Goal: Task Accomplishment & Management: Manage account settings

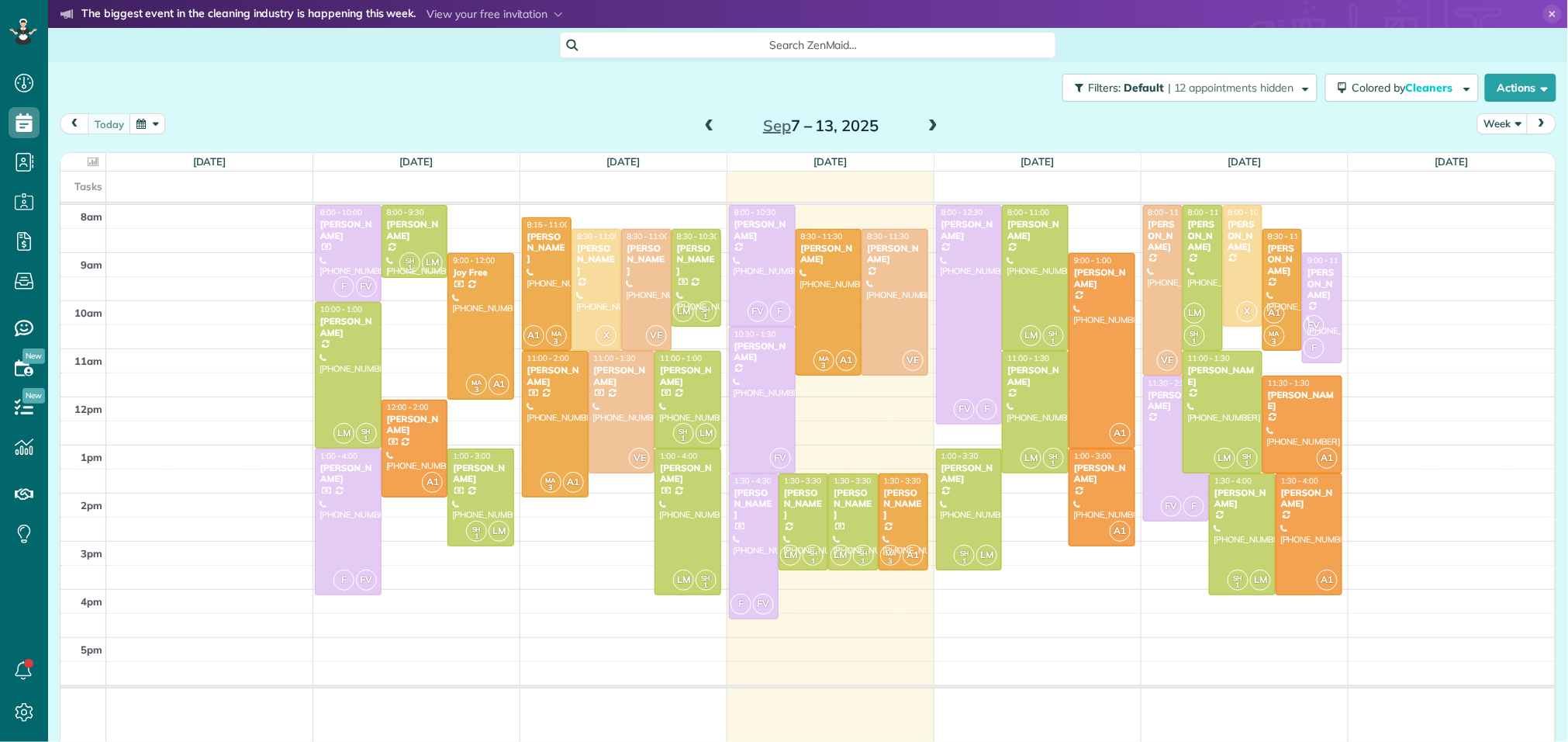
scroll to position [6, 6]
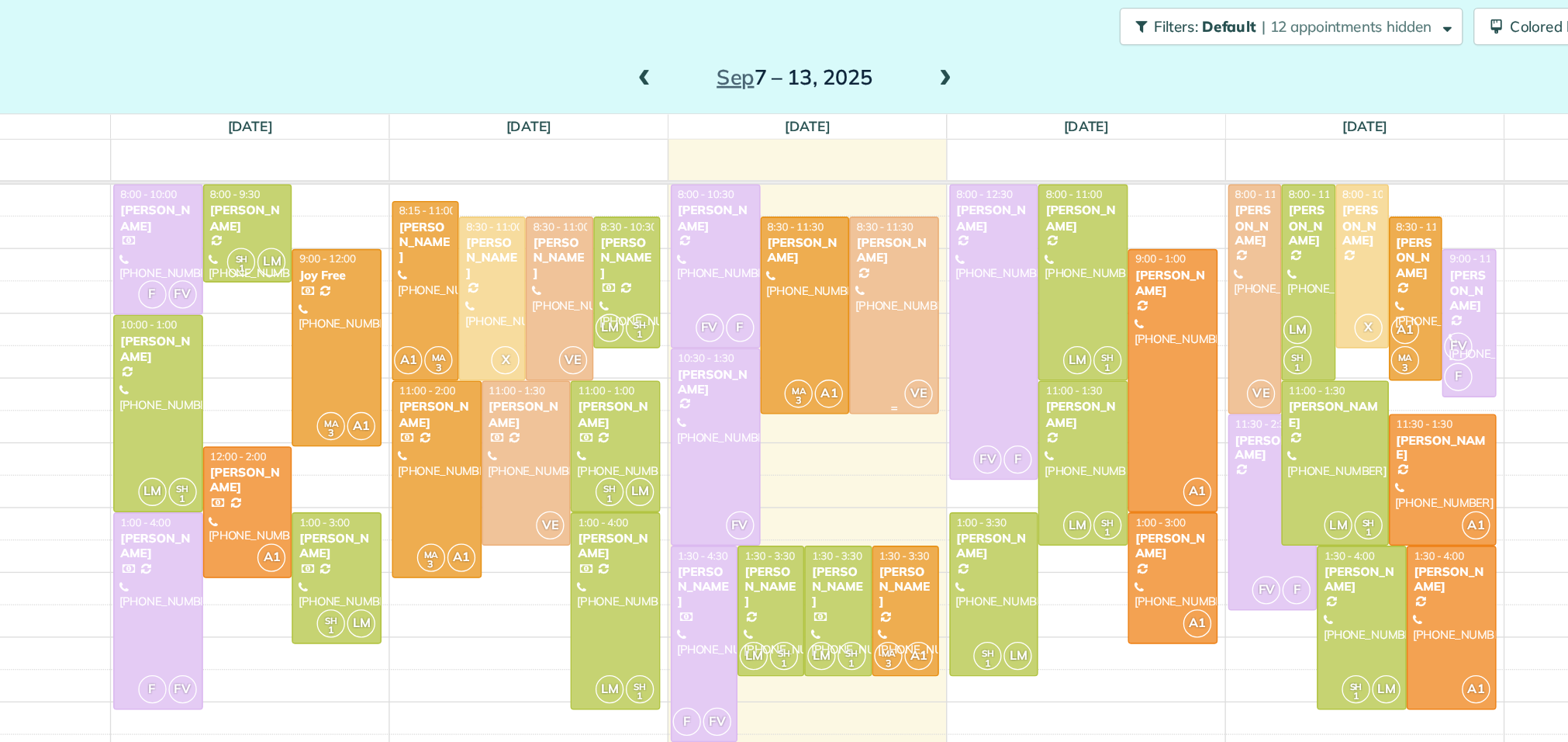
click at [898, 264] on div "[PERSON_NAME]" at bounding box center [894, 254] width 57 height 22
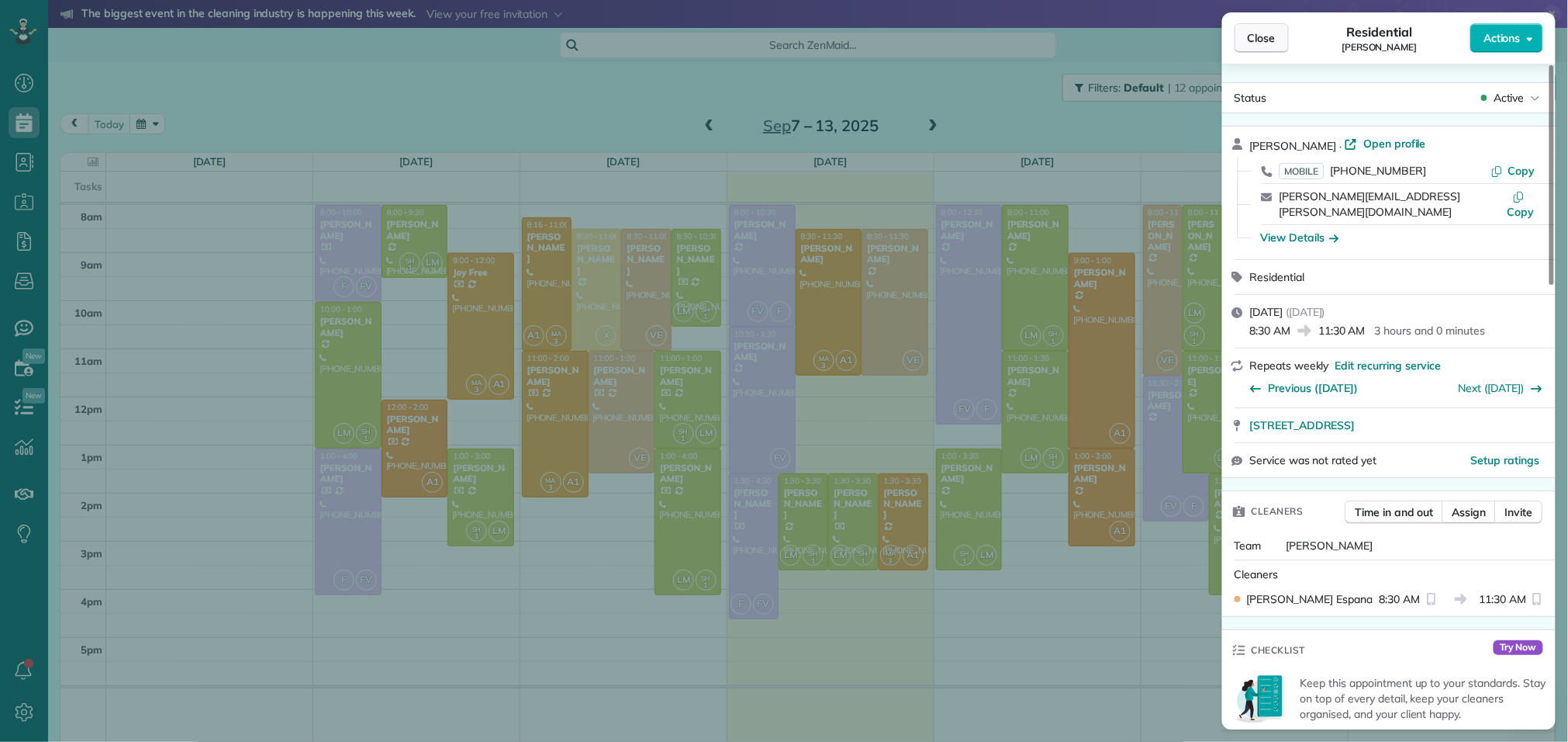
click at [1275, 32] on span "Close" at bounding box center [1262, 37] width 28 height 16
